Goal: Transaction & Acquisition: Subscribe to service/newsletter

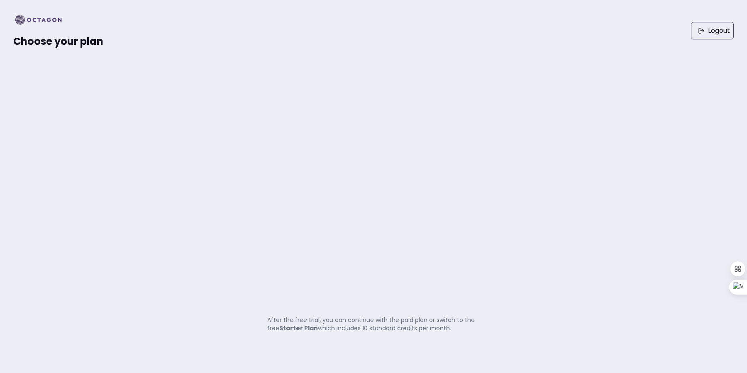
click at [38, 21] on img at bounding box center [40, 19] width 55 height 13
